Goal: Transaction & Acquisition: Obtain resource

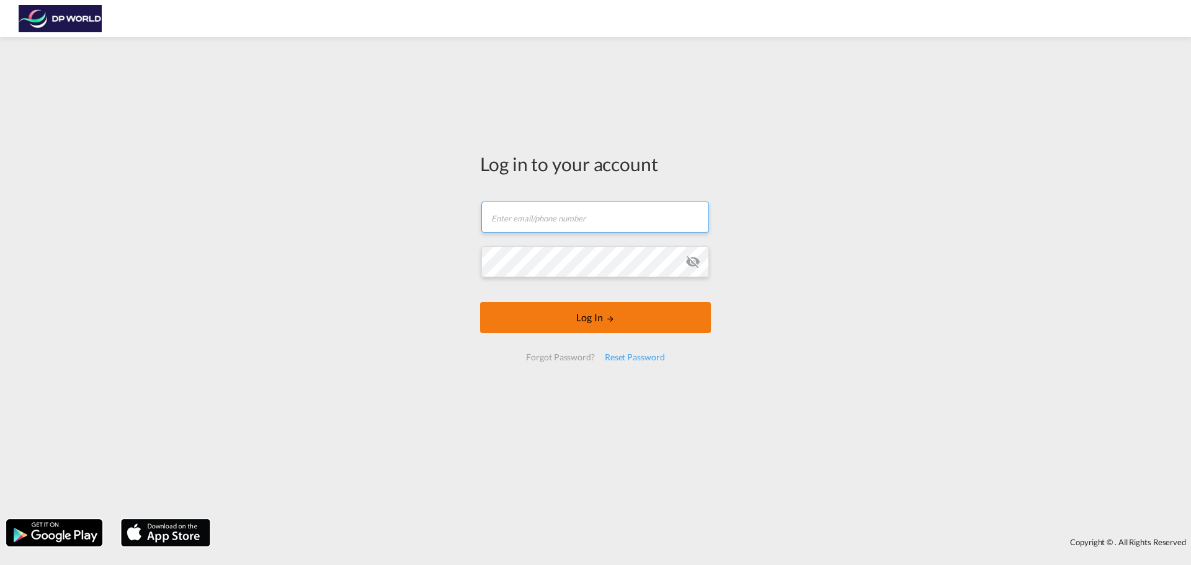
type input "[PERSON_NAME][EMAIL_ADDRESS][PERSON_NAME][DOMAIN_NAME]"
click at [534, 316] on button "Log In" at bounding box center [595, 317] width 231 height 31
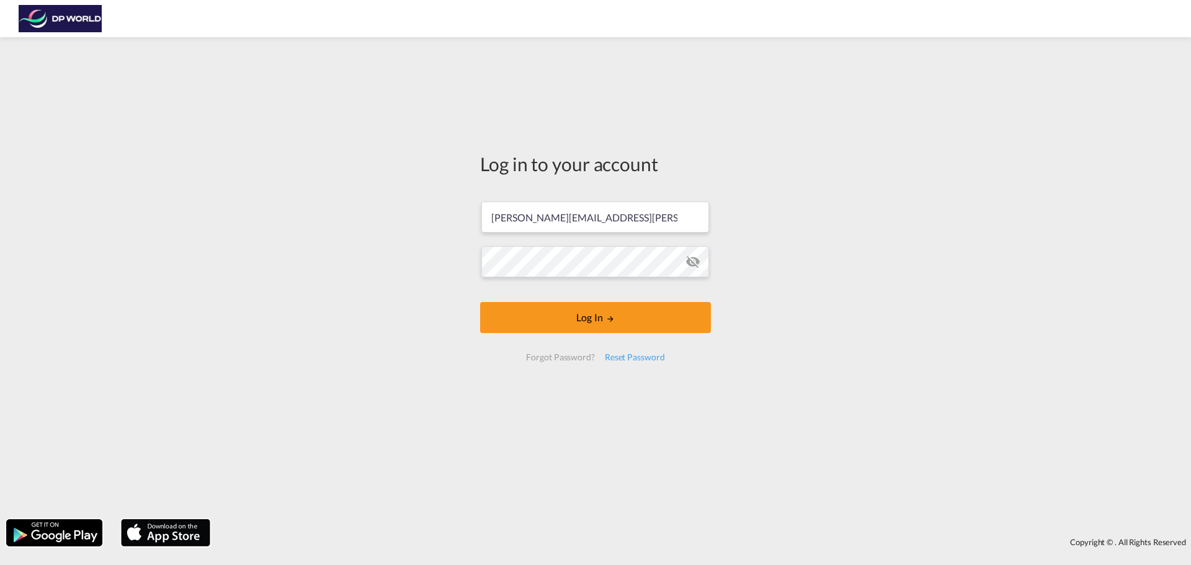
click at [693, 257] on md-icon "icon-eye-off" at bounding box center [692, 261] width 15 height 15
click at [659, 220] on input "[PERSON_NAME][EMAIL_ADDRESS][PERSON_NAME][DOMAIN_NAME]" at bounding box center [595, 217] width 228 height 31
click at [832, 277] on div "Log in to your account courtney.delavega@dpworld.com Log In Forgot Password? Re…" at bounding box center [595, 278] width 1191 height 470
click at [744, 372] on div "Log in to your account courtney.delavega@dpworld.com Log In Forgot Password? Re…" at bounding box center [595, 278] width 1191 height 470
click at [656, 323] on button "Log In" at bounding box center [595, 317] width 231 height 31
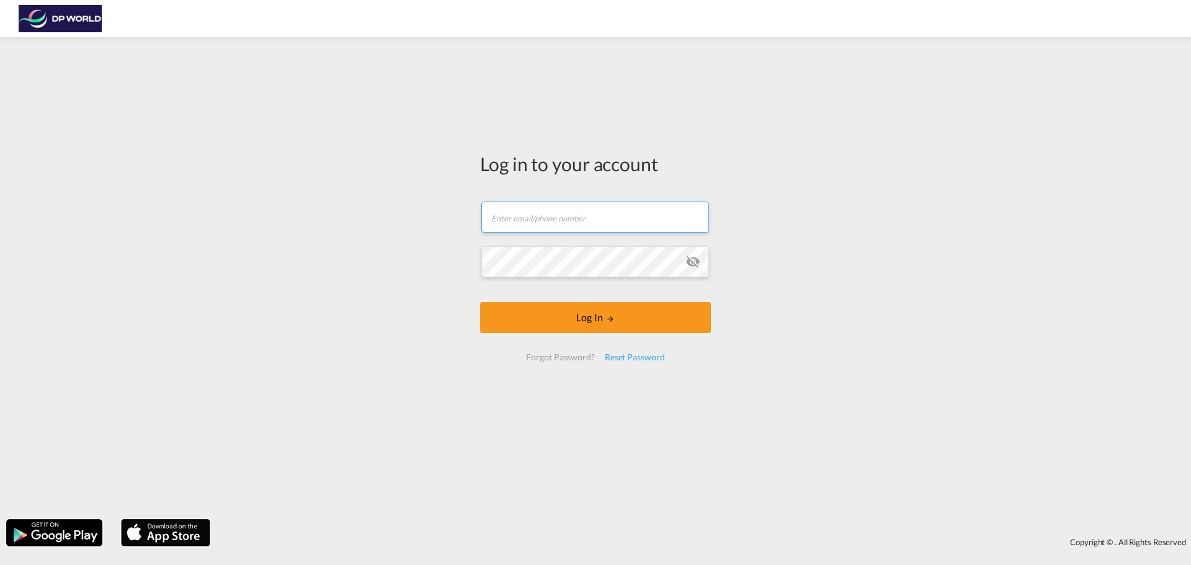
type input "[PERSON_NAME][EMAIL_ADDRESS][PERSON_NAME][DOMAIN_NAME]"
click at [642, 216] on input "[PERSON_NAME][EMAIL_ADDRESS][PERSON_NAME][DOMAIN_NAME]" at bounding box center [595, 217] width 228 height 31
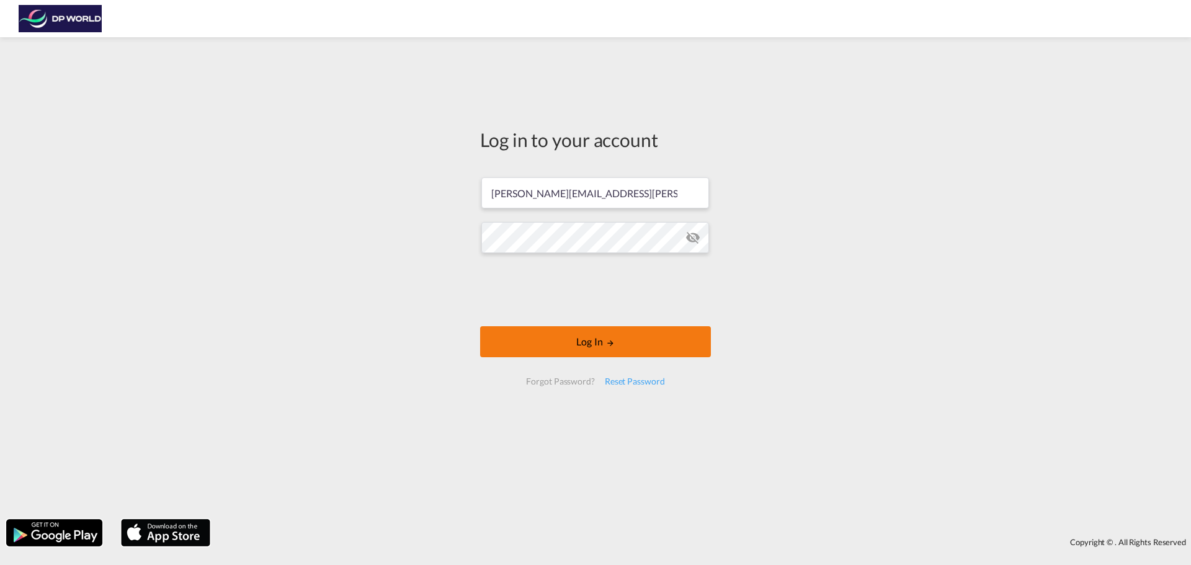
click at [646, 350] on button "Log In" at bounding box center [595, 341] width 231 height 31
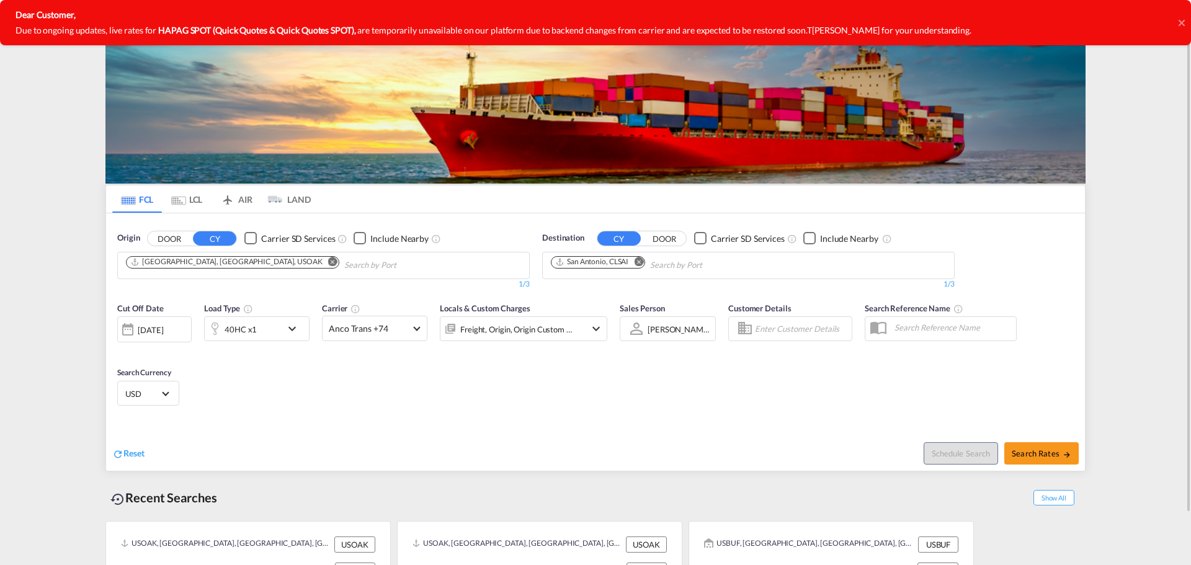
click at [639, 264] on md-icon "Remove" at bounding box center [638, 261] width 9 height 9
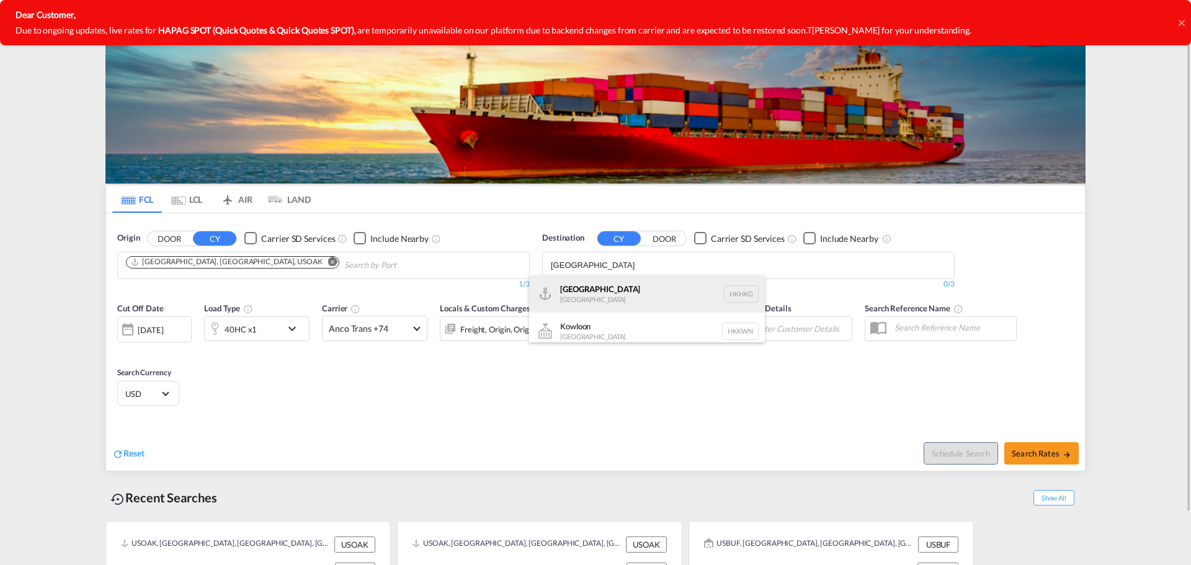
type input "[GEOGRAPHIC_DATA]"
click at [604, 295] on div "[GEOGRAPHIC_DATA] [GEOGRAPHIC_DATA] [GEOGRAPHIC_DATA]" at bounding box center [647, 293] width 236 height 37
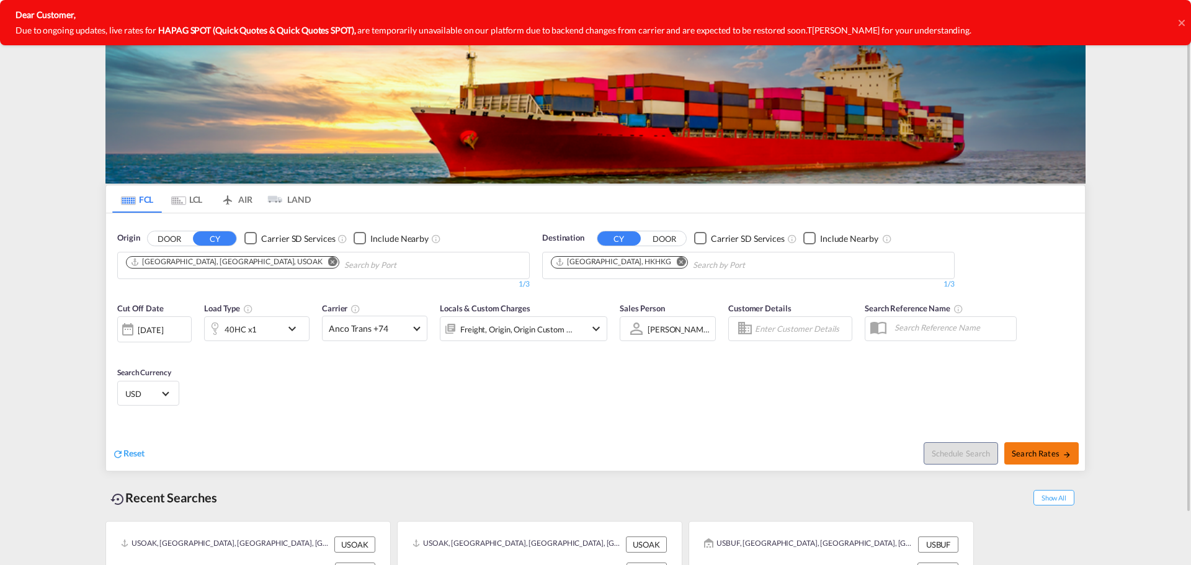
click at [1058, 449] on span "Search Rates" at bounding box center [1042, 453] width 60 height 10
type input "USOAK to HKHKG / [DATE]"
